Goal: Task Accomplishment & Management: Manage account settings

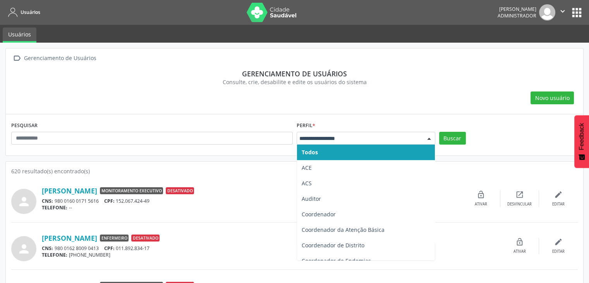
click at [427, 140] on div at bounding box center [429, 138] width 12 height 13
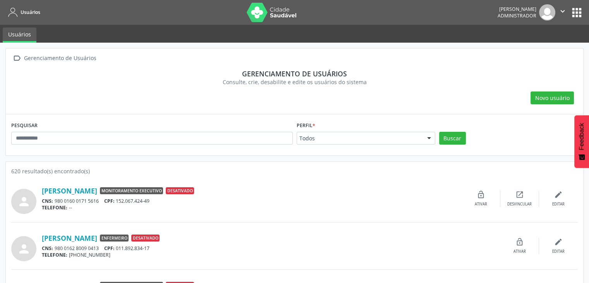
click at [427, 140] on div at bounding box center [429, 138] width 12 height 13
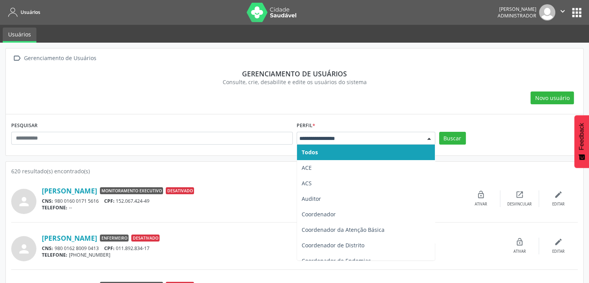
click at [427, 140] on div at bounding box center [429, 138] width 12 height 13
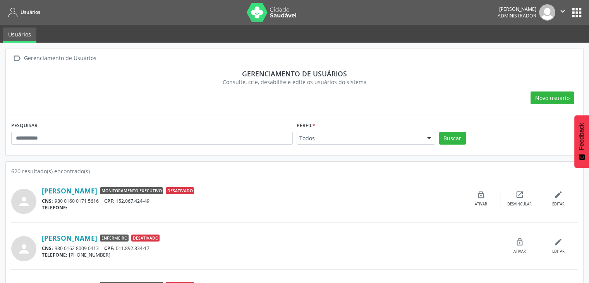
click at [465, 87] on section "Gerenciamento de usuários Consulte, crie, desabilite e edite os usuários do sis…" at bounding box center [294, 77] width 566 height 27
click at [527, 16] on span "Administrador" at bounding box center [517, 15] width 39 height 7
click at [541, 10] on img at bounding box center [547, 12] width 16 height 16
click at [561, 12] on icon "" at bounding box center [562, 11] width 9 height 9
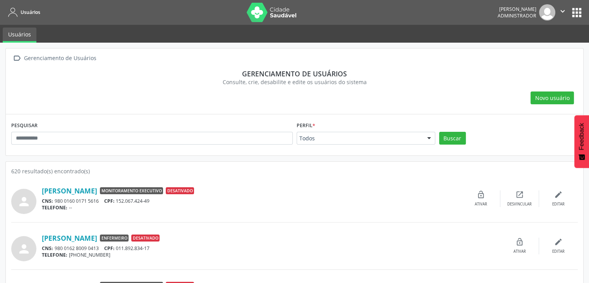
click at [434, 62] on div " Gerenciamento de Usuários" at bounding box center [294, 58] width 566 height 11
